Goal: Find specific page/section: Find specific page/section

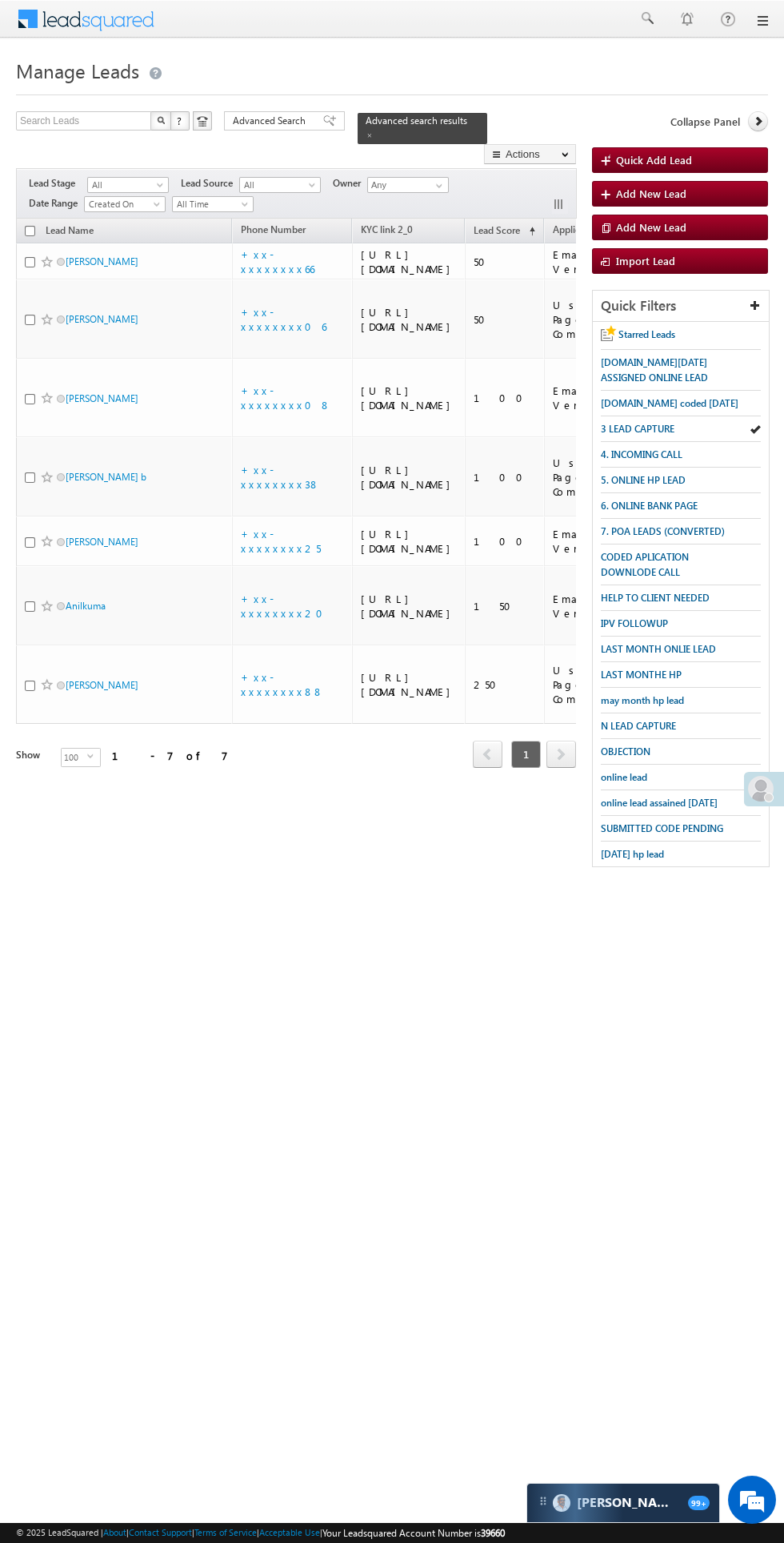
click at [748, 790] on span at bounding box center [760, 788] width 25 height 25
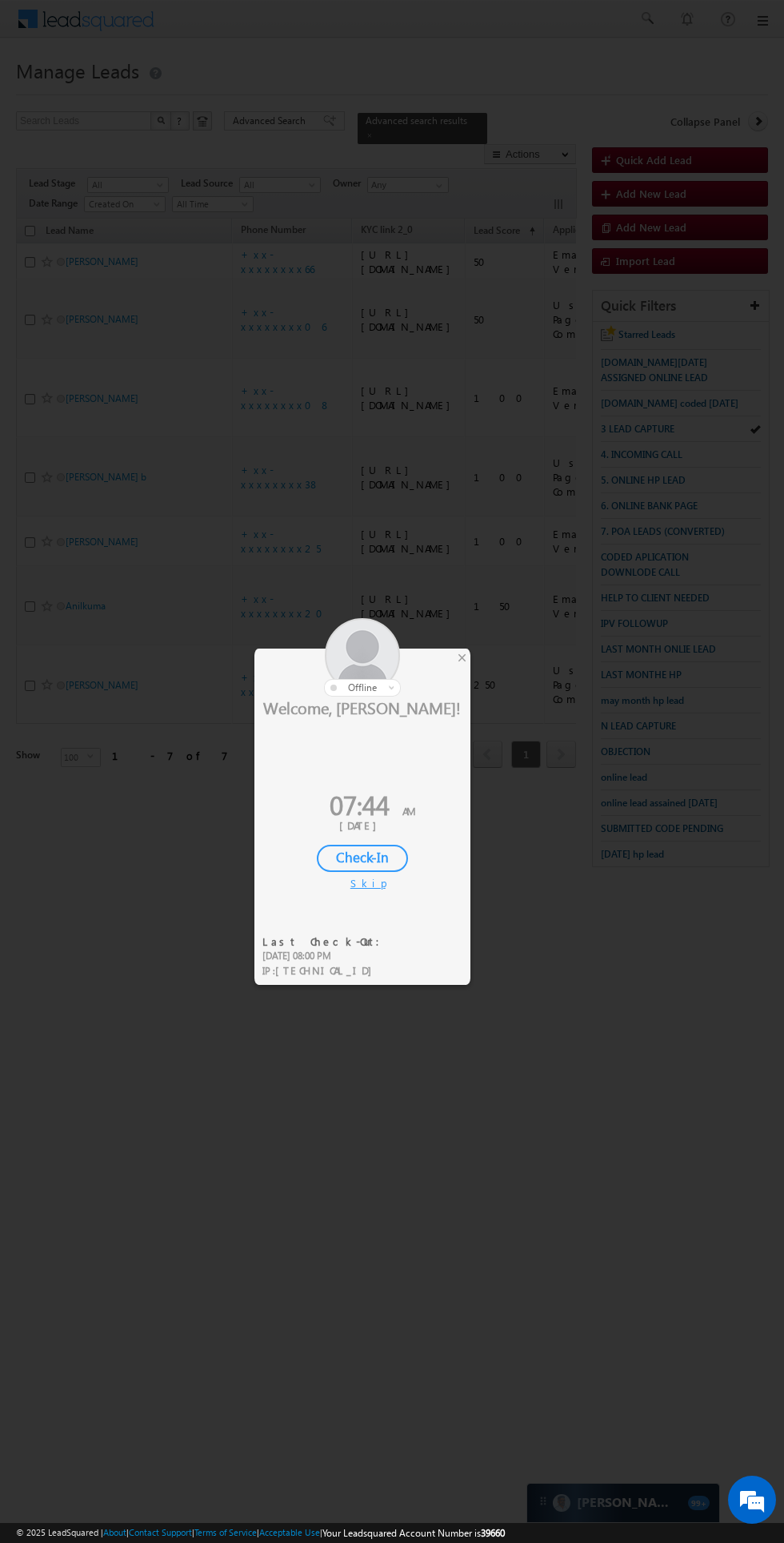
click at [365, 855] on div "Check-In" at bounding box center [363, 858] width 91 height 27
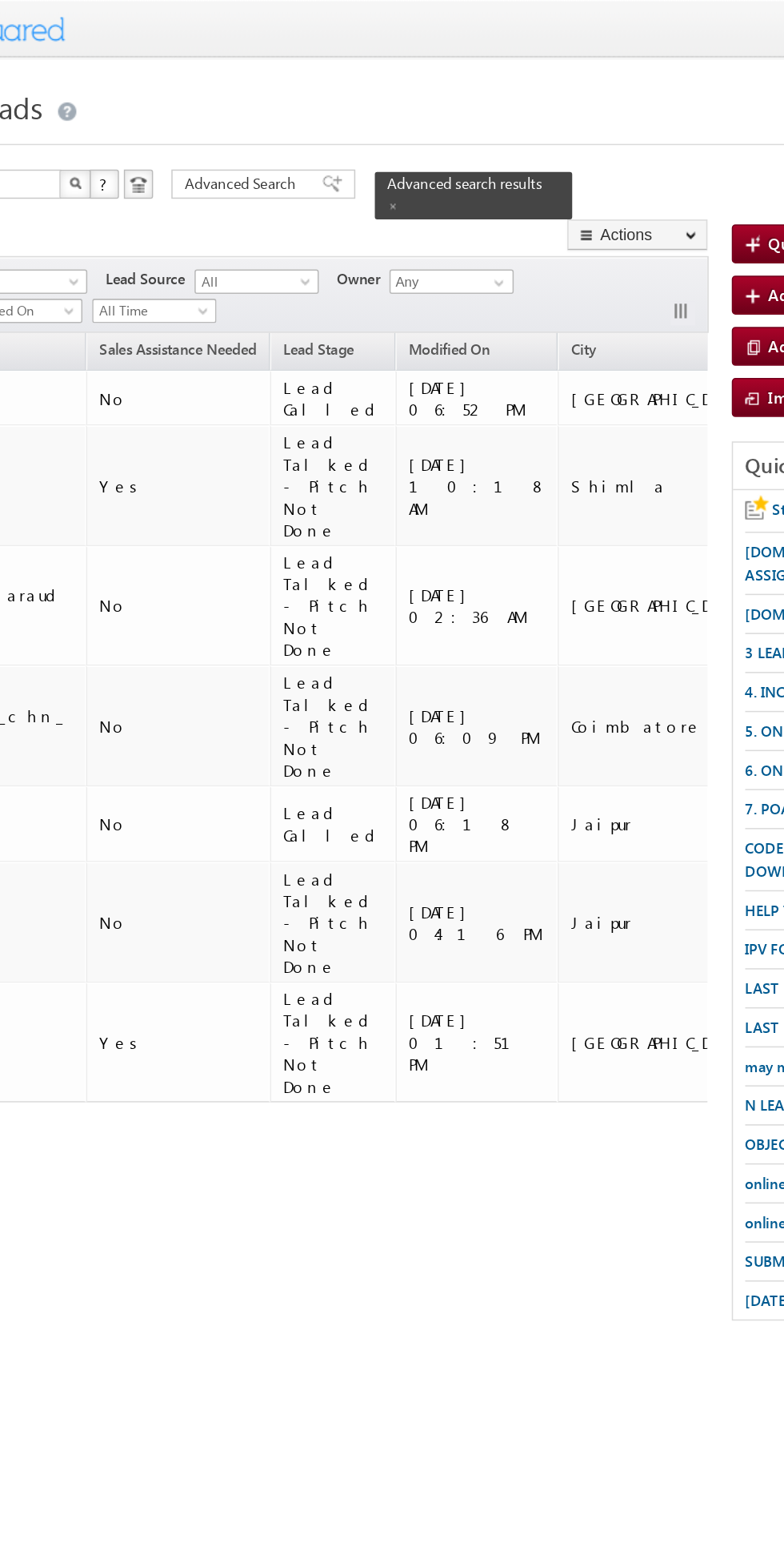
scroll to position [0, 1103]
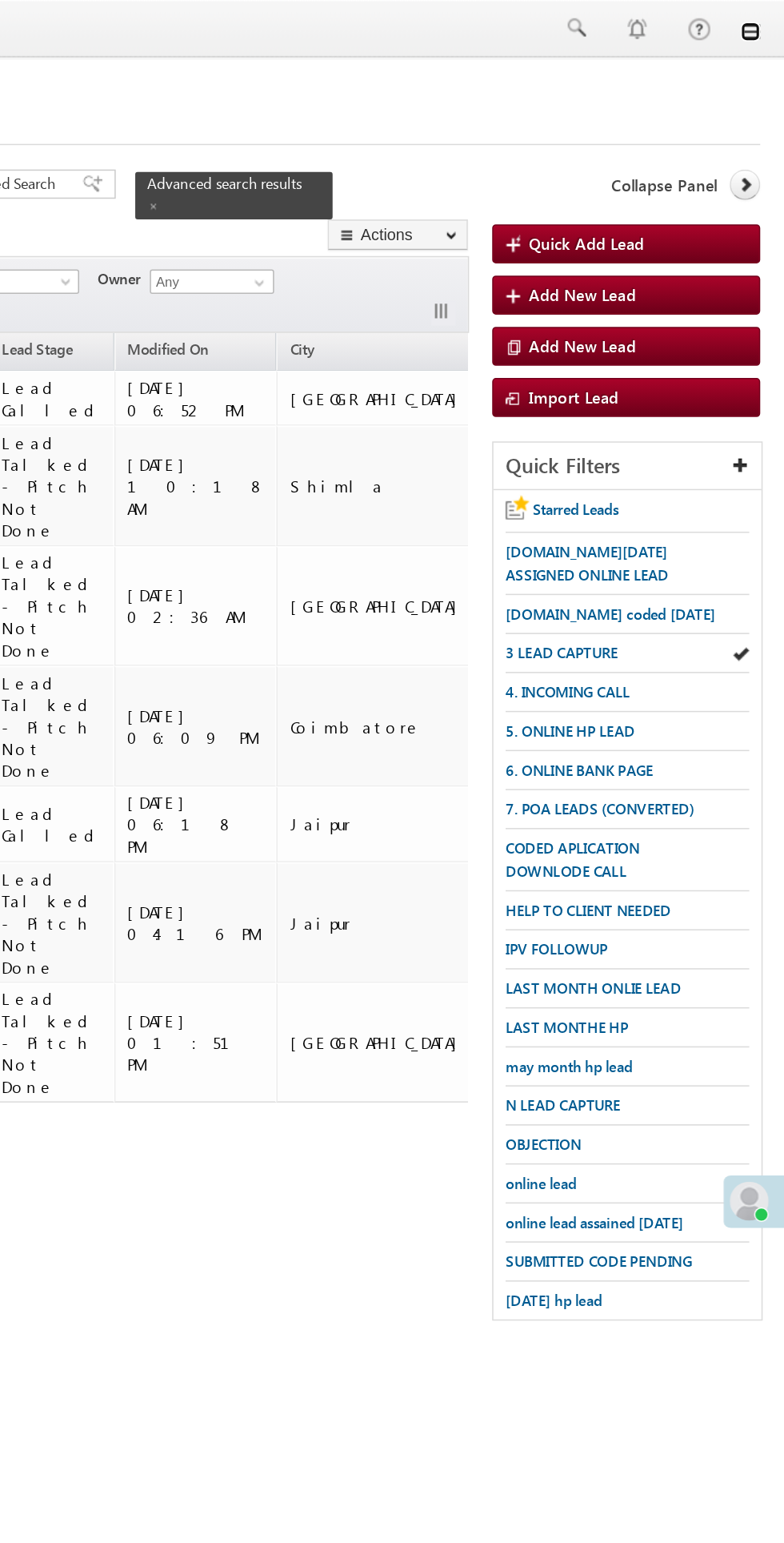
click at [759, 25] on link at bounding box center [761, 20] width 13 height 13
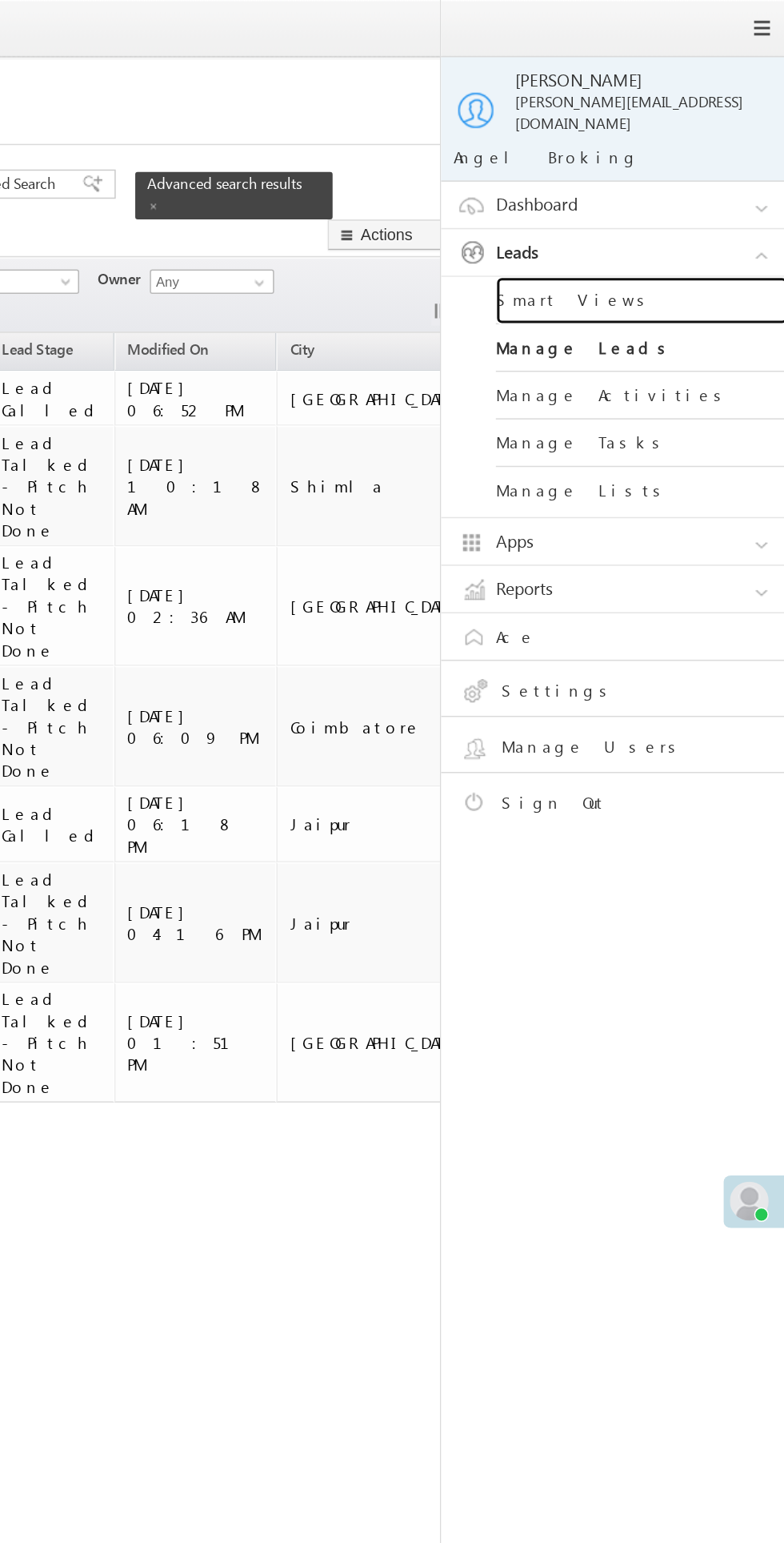
click at [660, 187] on link "Smart Views" at bounding box center [690, 197] width 192 height 32
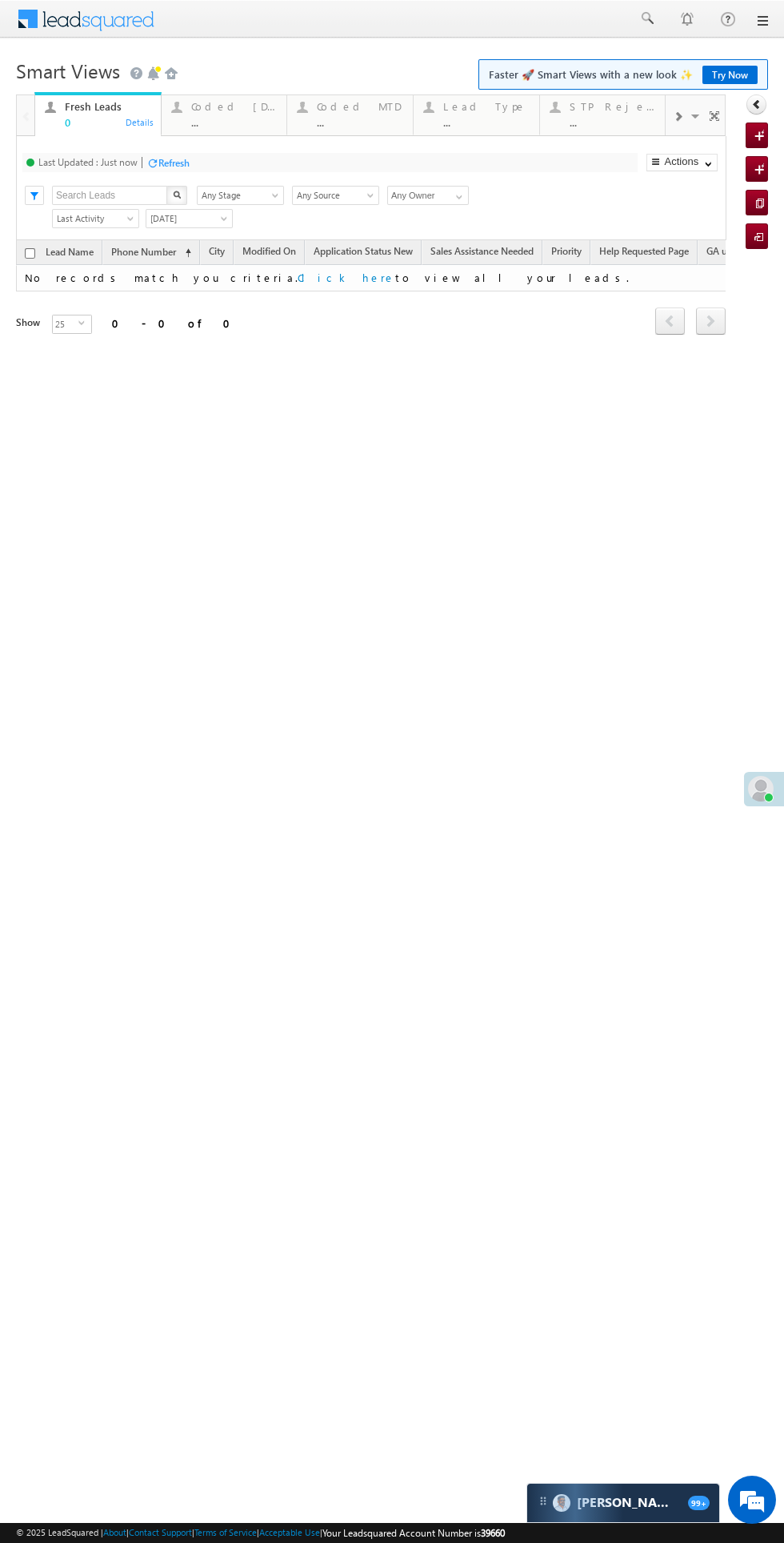
click at [211, 104] on div "Coded [DATE]" at bounding box center [234, 106] width 87 height 13
